Goal: Task Accomplishment & Management: Manage account settings

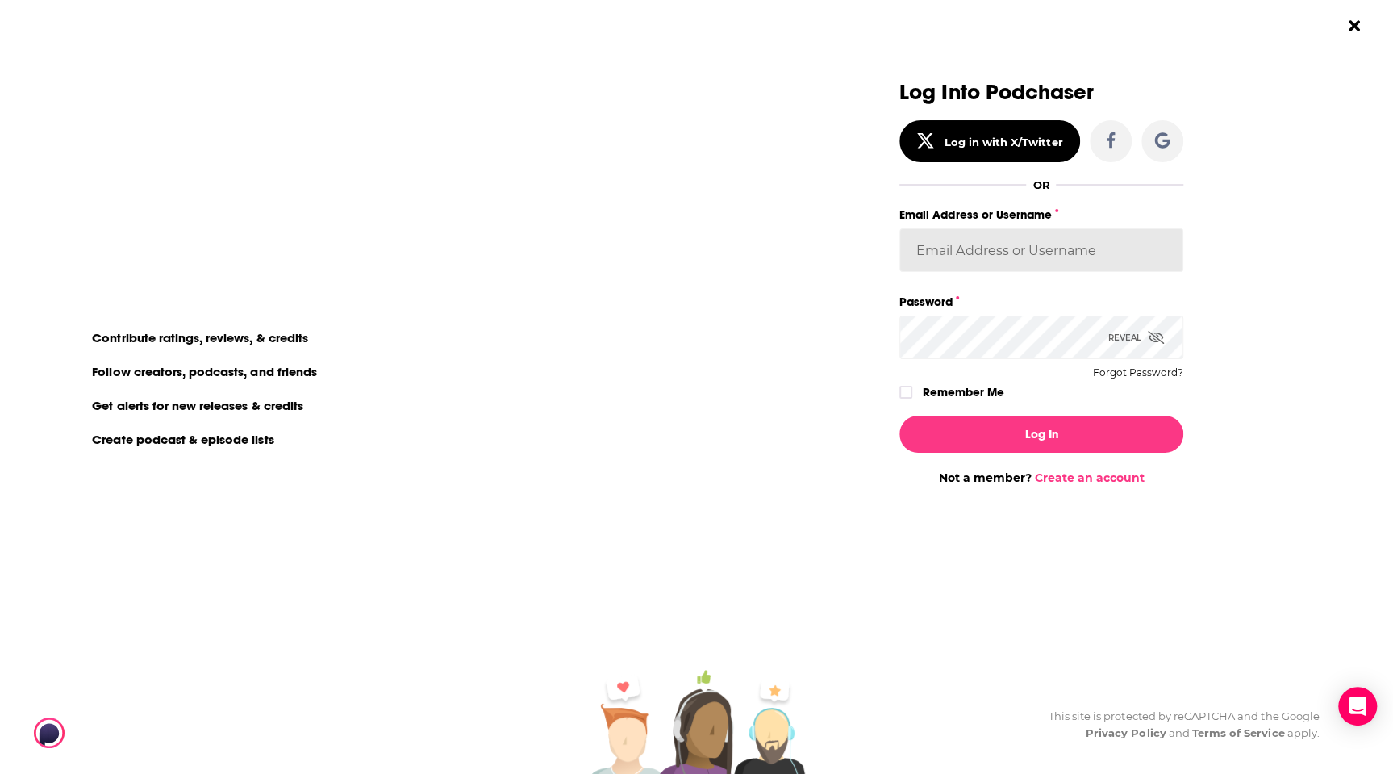
type input "blackpodcastingawards"
click at [977, 396] on label "Remember Me" at bounding box center [963, 392] width 81 height 21
click at [911, 399] on input "rememberMe" at bounding box center [906, 399] width 10 height 0
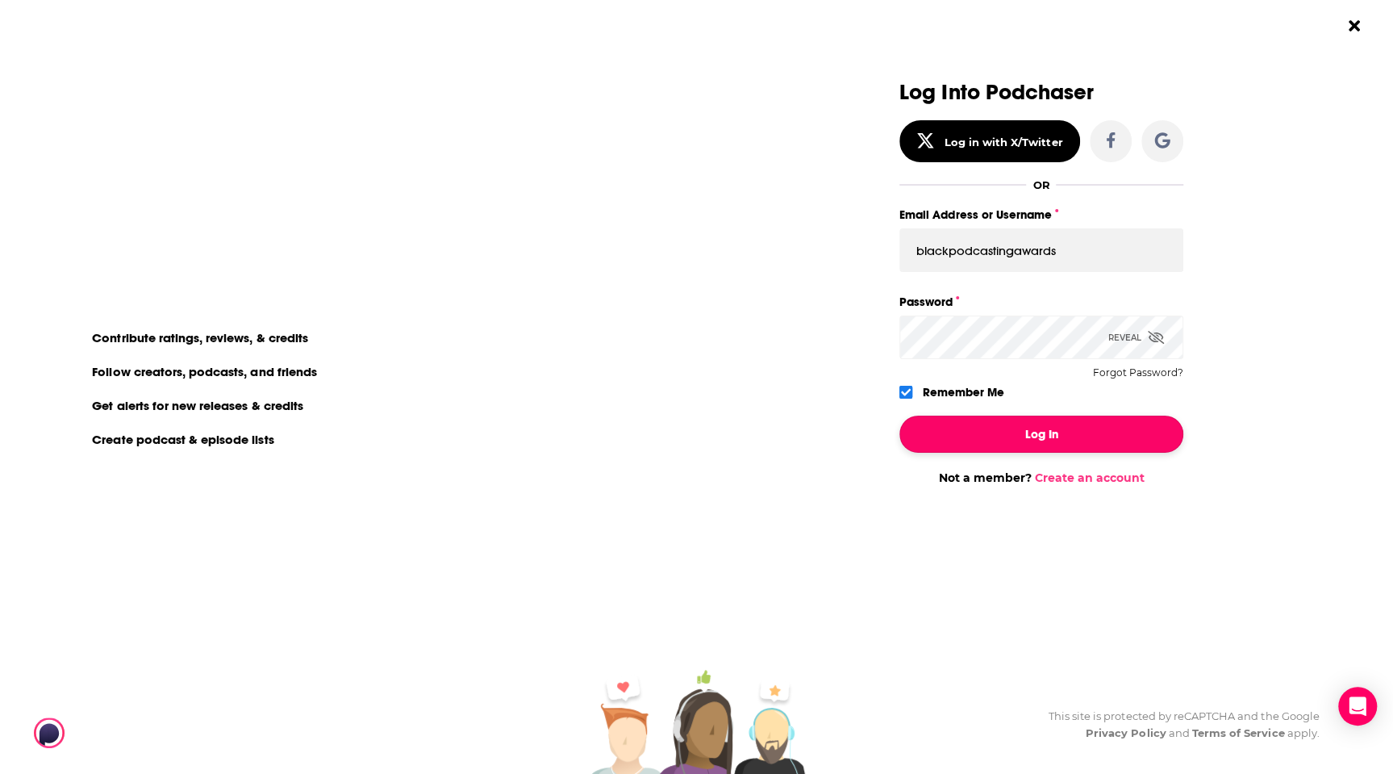
click at [966, 433] on button "Log In" at bounding box center [1041, 433] width 284 height 37
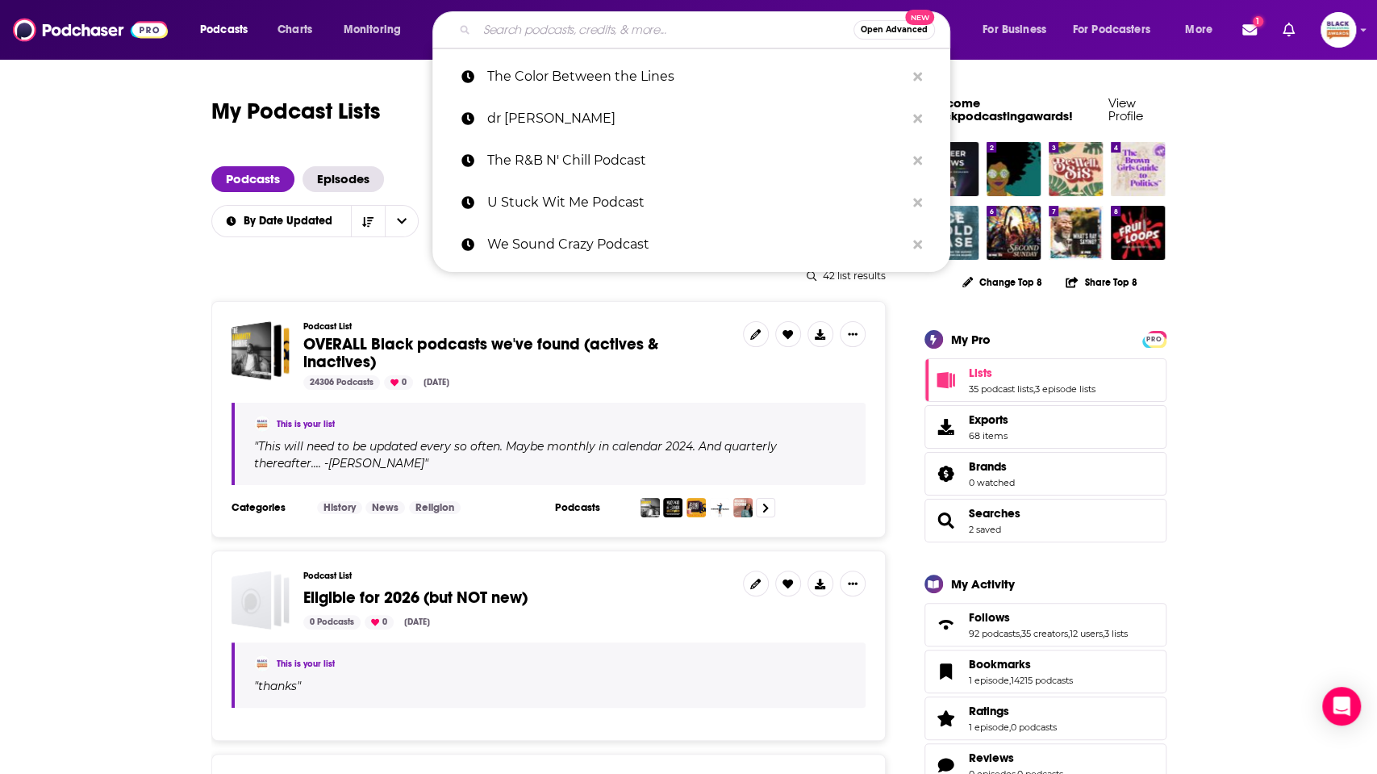
click at [662, 27] on input "Search podcasts, credits, & more..." at bounding box center [665, 30] width 377 height 26
paste input "THE CHAIR"
type input "THE CHAIR"
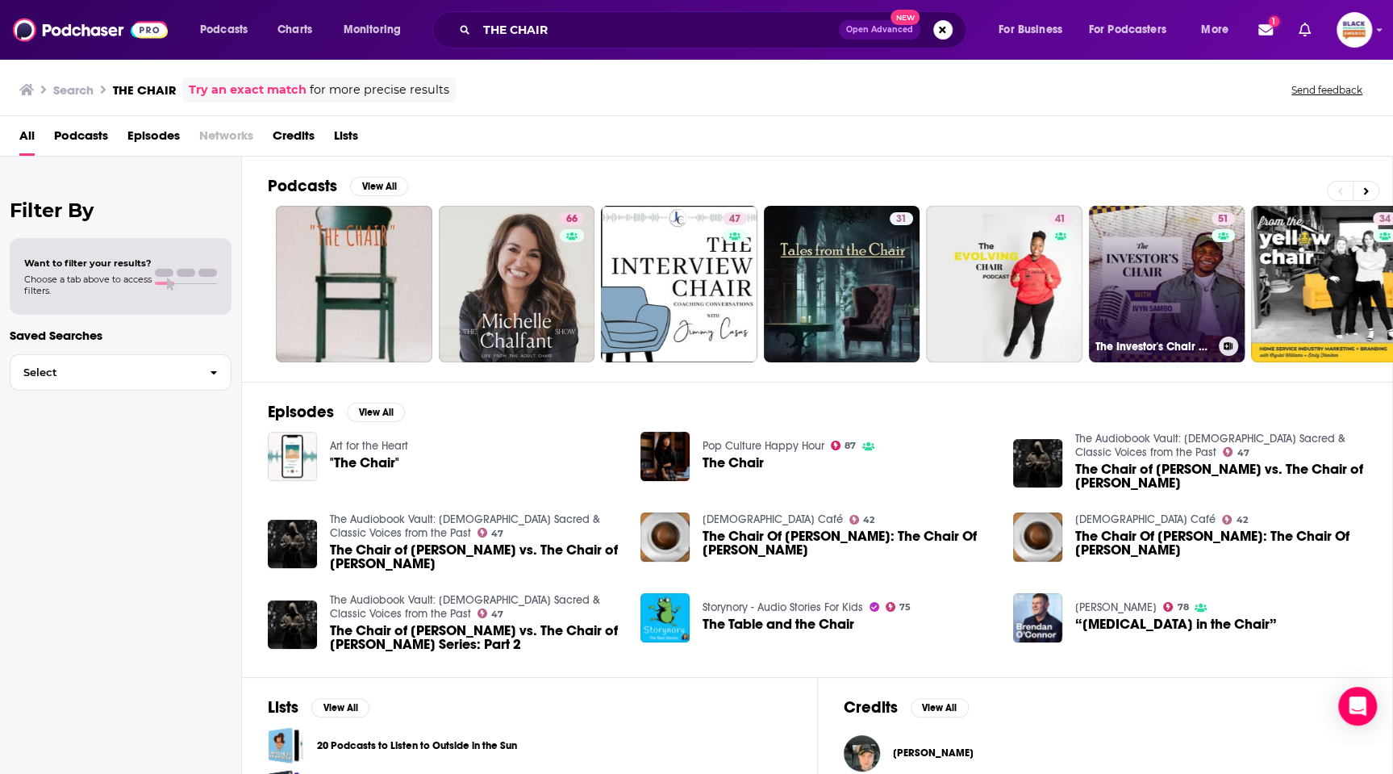
click at [1229, 344] on icon at bounding box center [1228, 346] width 9 height 8
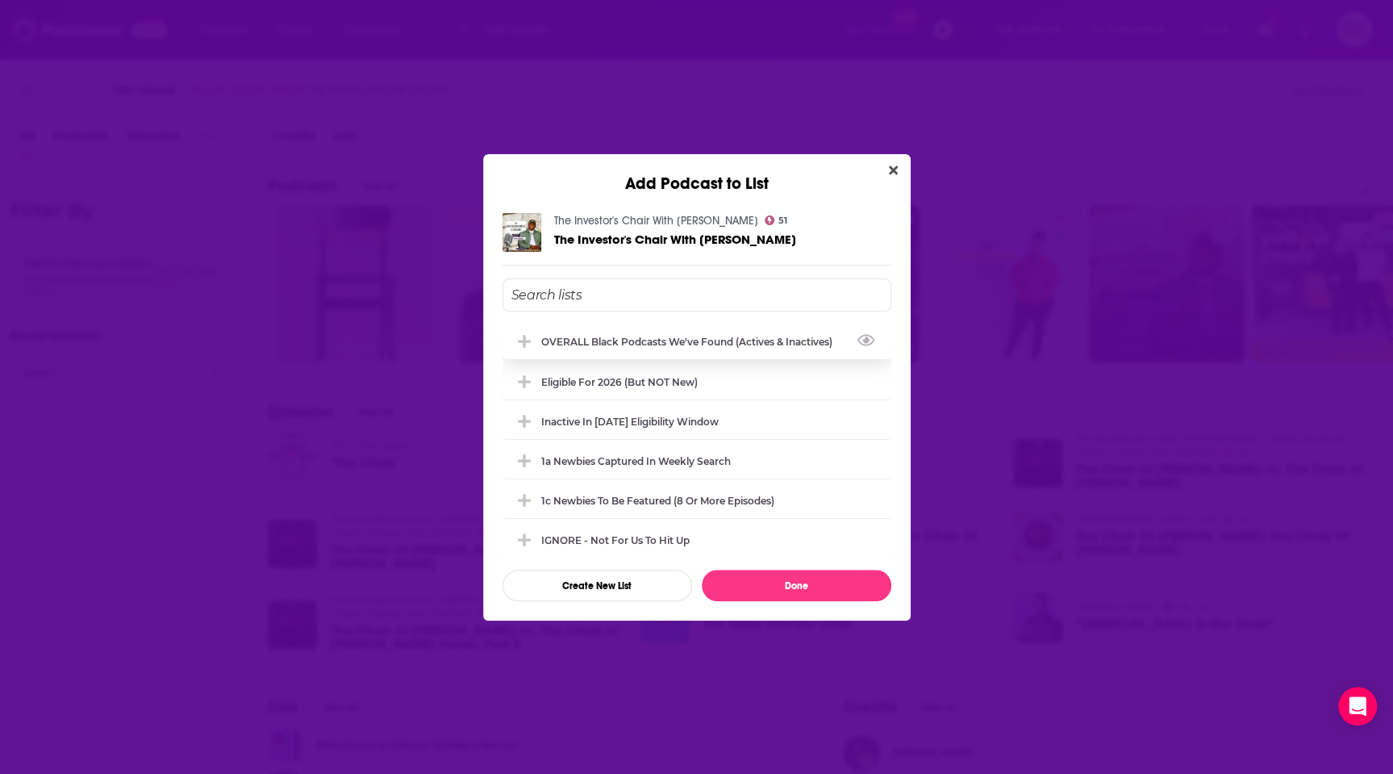
click at [678, 342] on div "OVERALL Black podcasts we've found (actives & inactives)" at bounding box center [691, 342] width 301 height 12
click at [802, 579] on button "Done" at bounding box center [797, 584] width 190 height 31
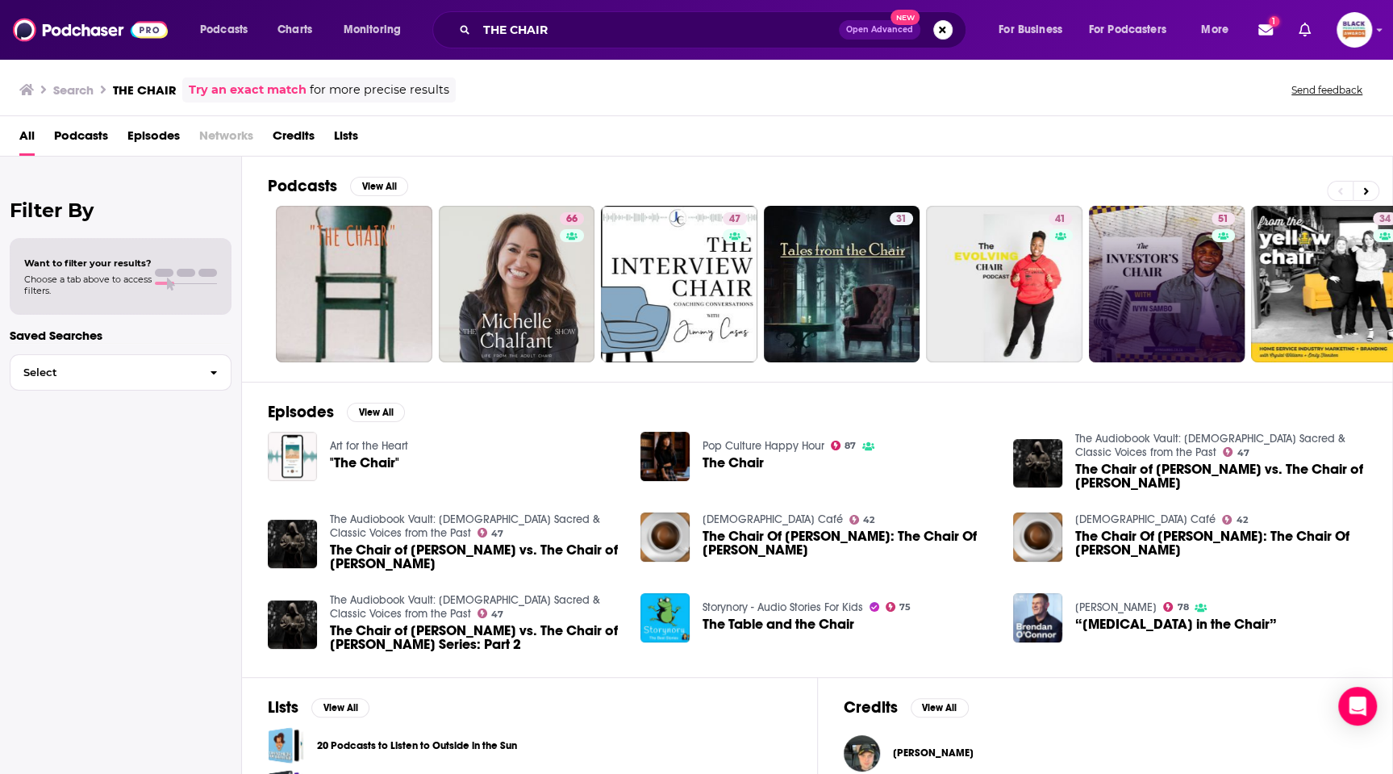
click at [286, 91] on link "Try an exact match" at bounding box center [248, 90] width 118 height 19
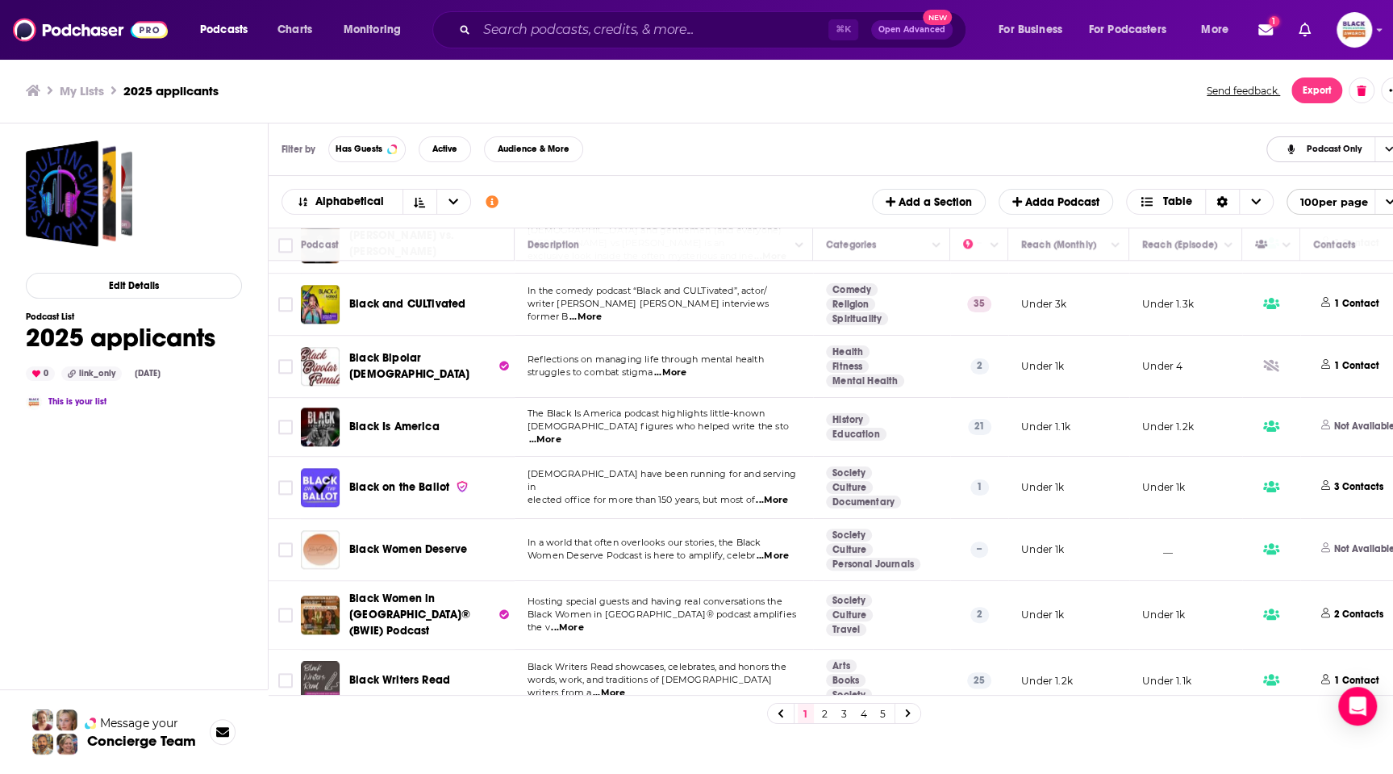
scroll to position [1121, 0]
